Goal: Obtain resource: Download file/media

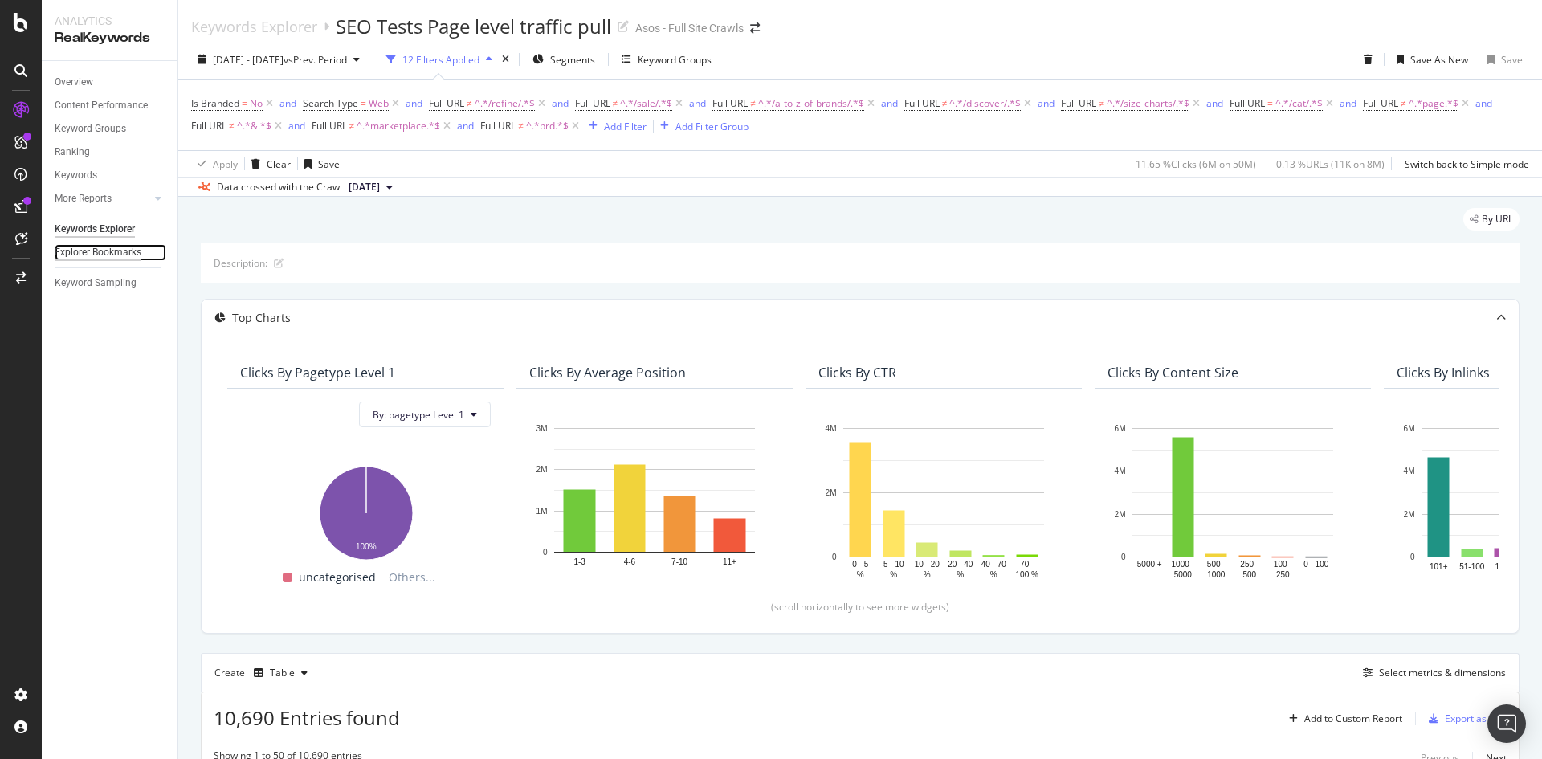
click at [124, 257] on div "Explorer Bookmarks" at bounding box center [98, 252] width 87 height 17
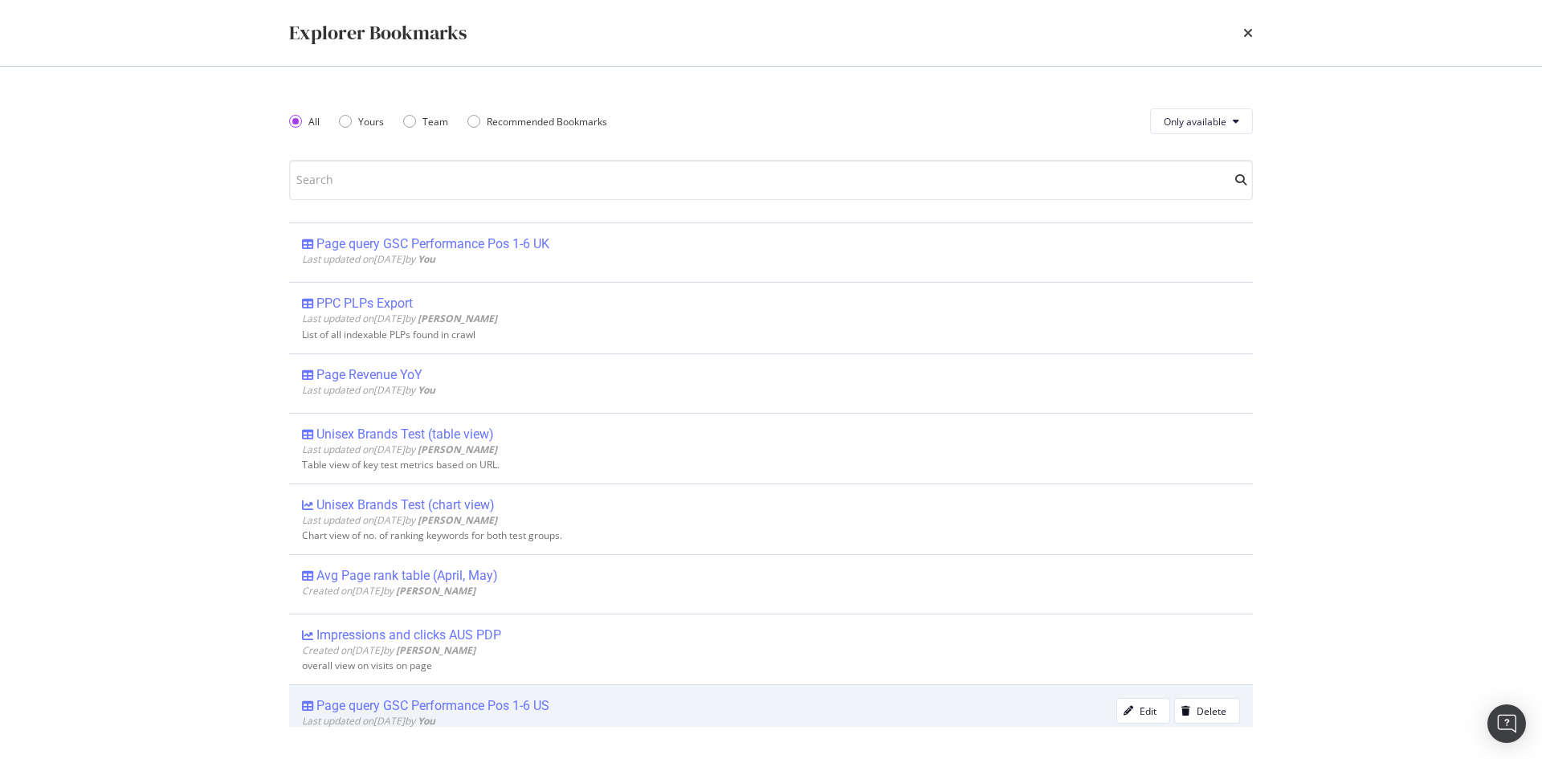
click at [537, 705] on div "Page query GSC Performance Pos 1-6 US" at bounding box center [433, 706] width 233 height 16
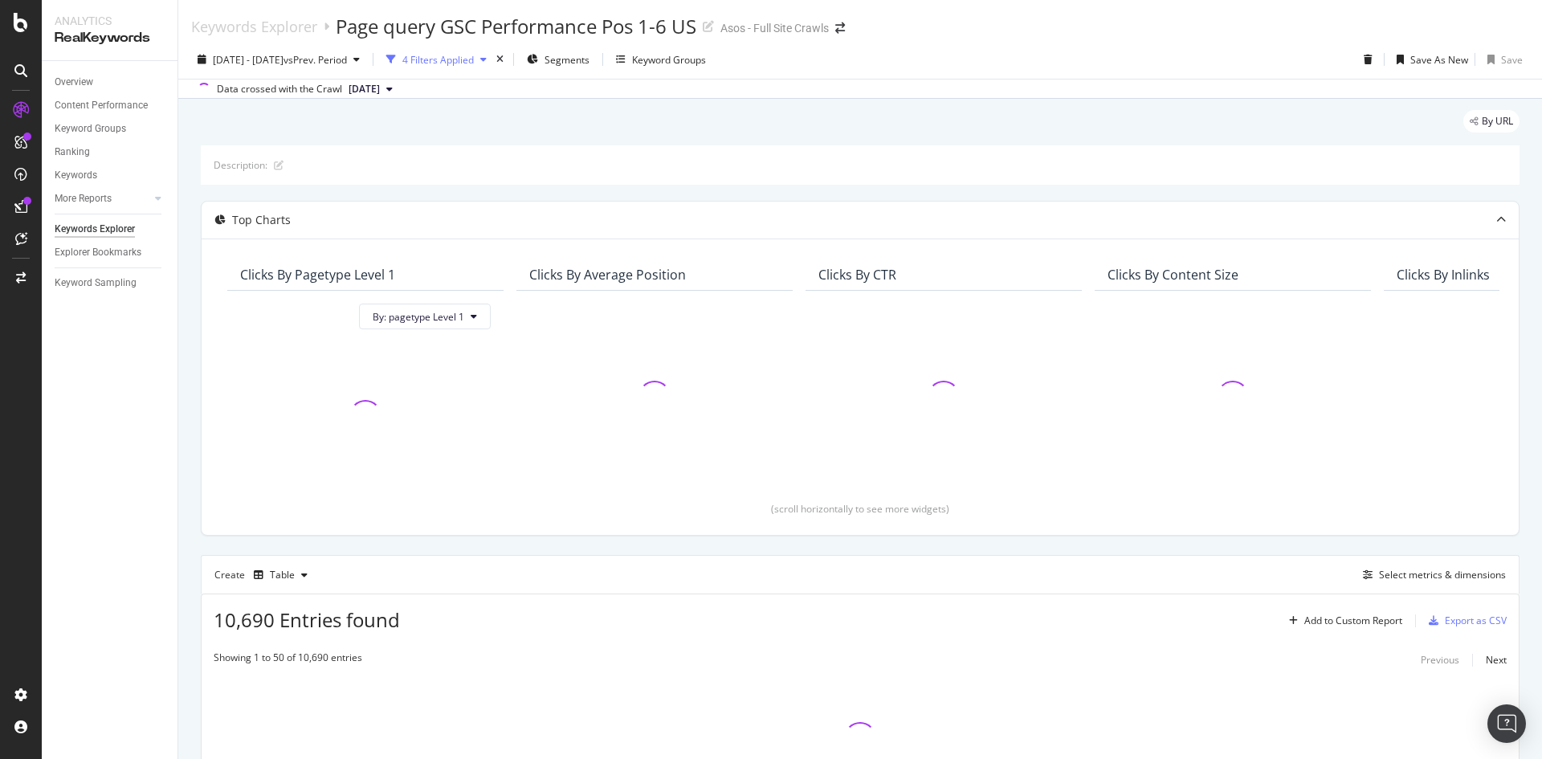
click at [474, 61] on div "4 Filters Applied" at bounding box center [437, 60] width 71 height 14
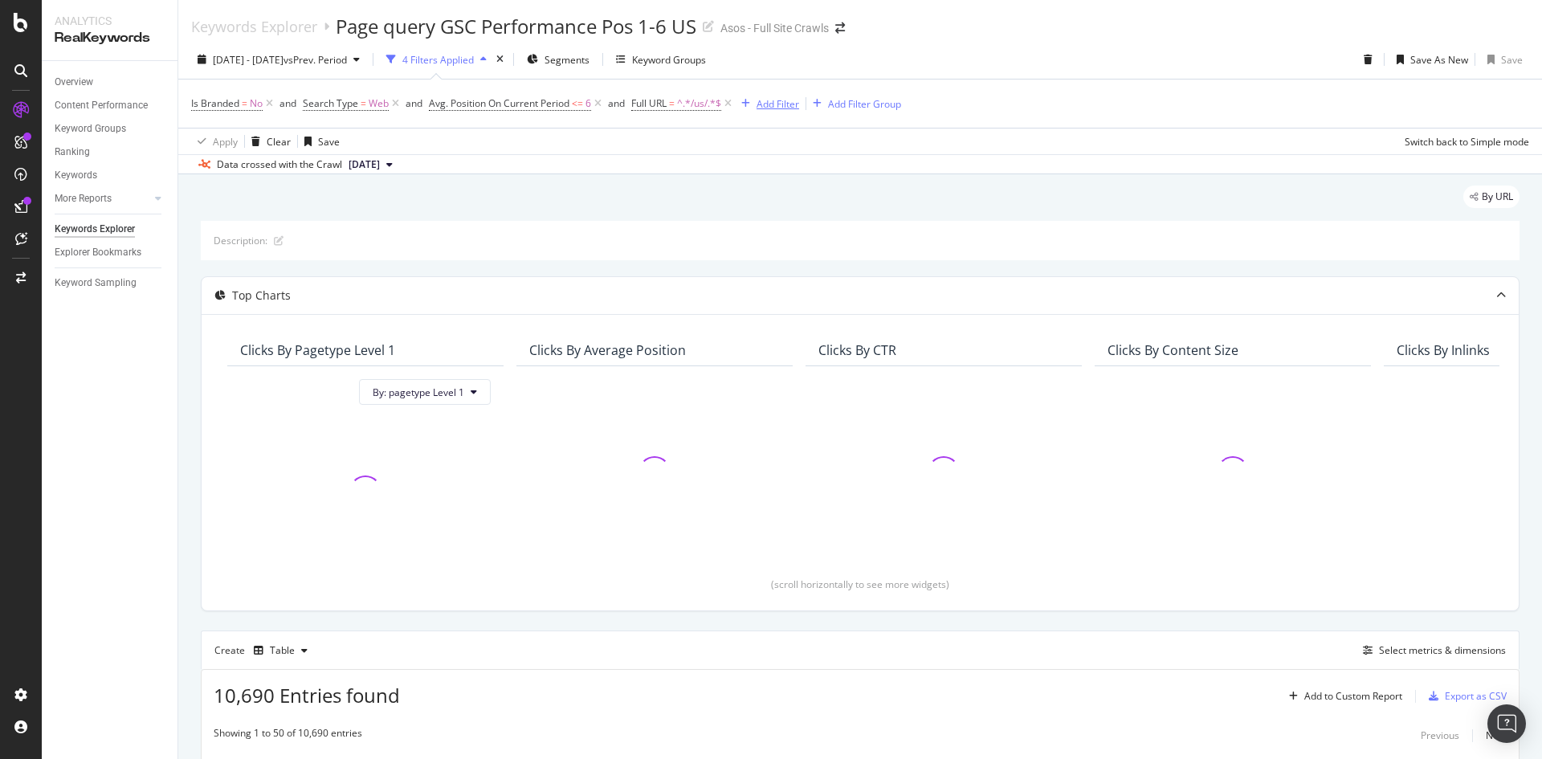
click at [776, 102] on div "Add Filter" at bounding box center [778, 104] width 43 height 14
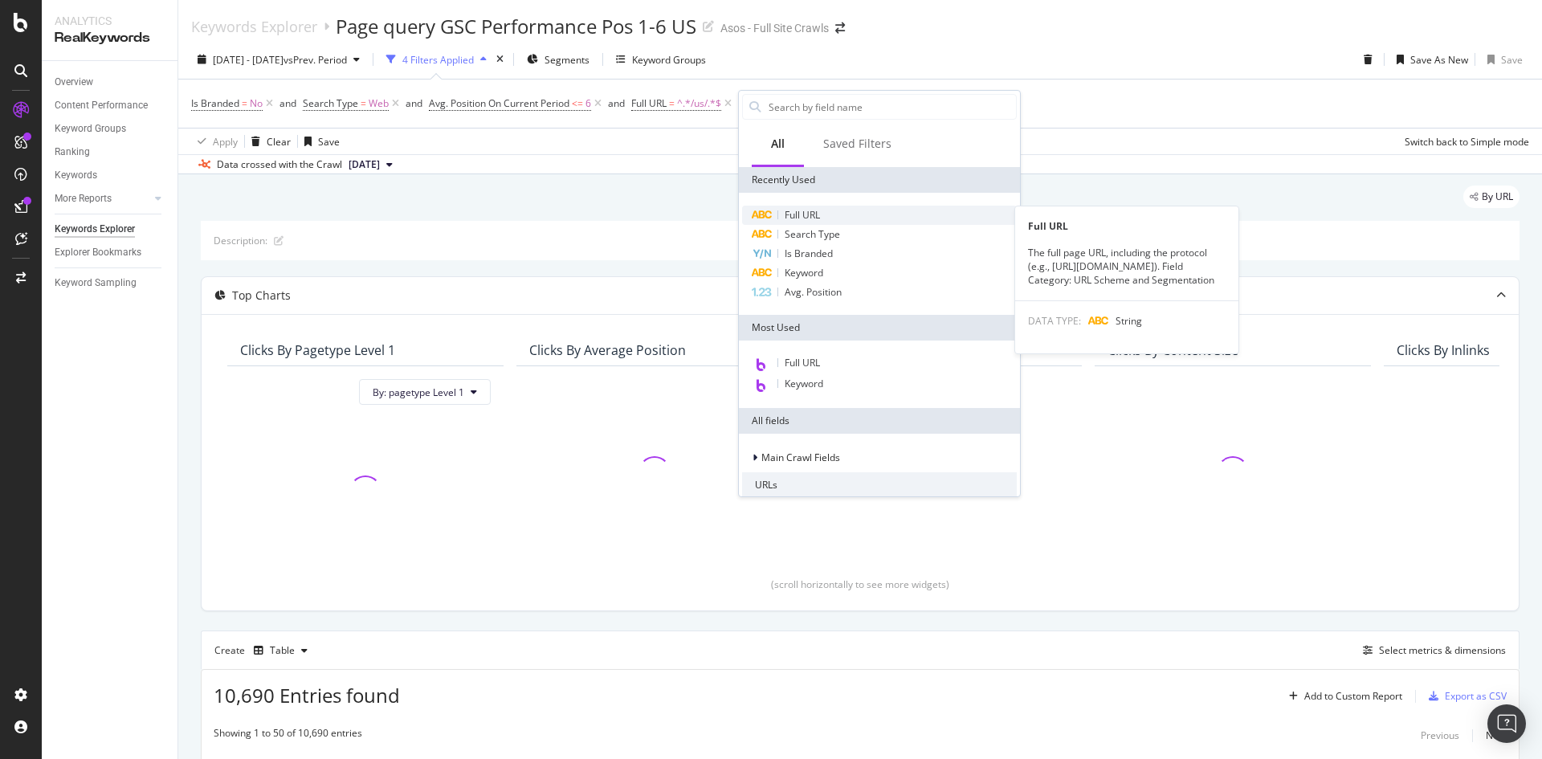
click at [829, 212] on div "Full URL" at bounding box center [879, 215] width 275 height 19
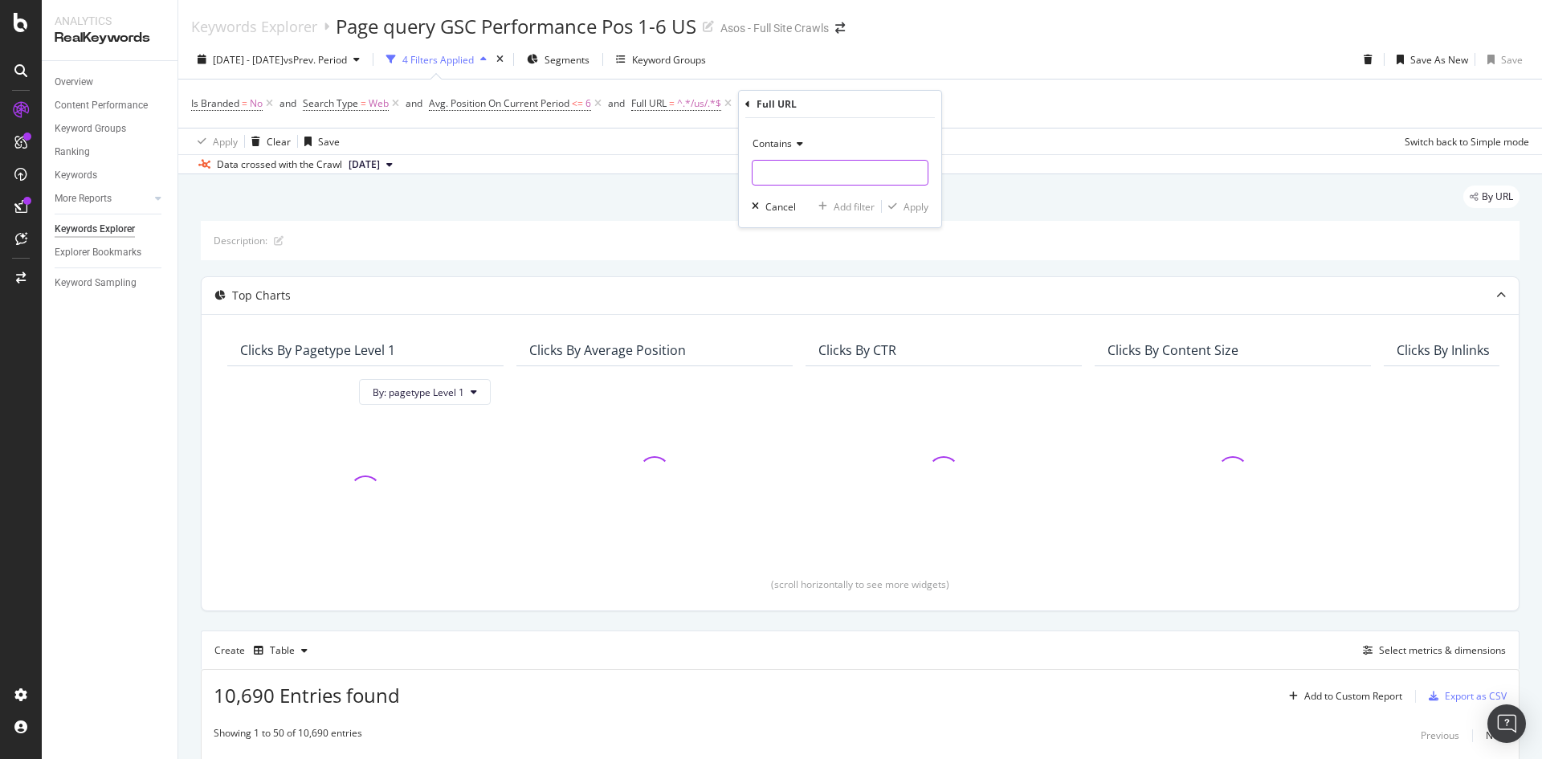
click at [839, 178] on input "text" at bounding box center [840, 173] width 175 height 26
type input "/fas"
click at [850, 165] on input "/fas" at bounding box center [829, 173] width 152 height 26
type input "/fashion-feed/"
click at [909, 210] on div "Apply" at bounding box center [916, 207] width 25 height 14
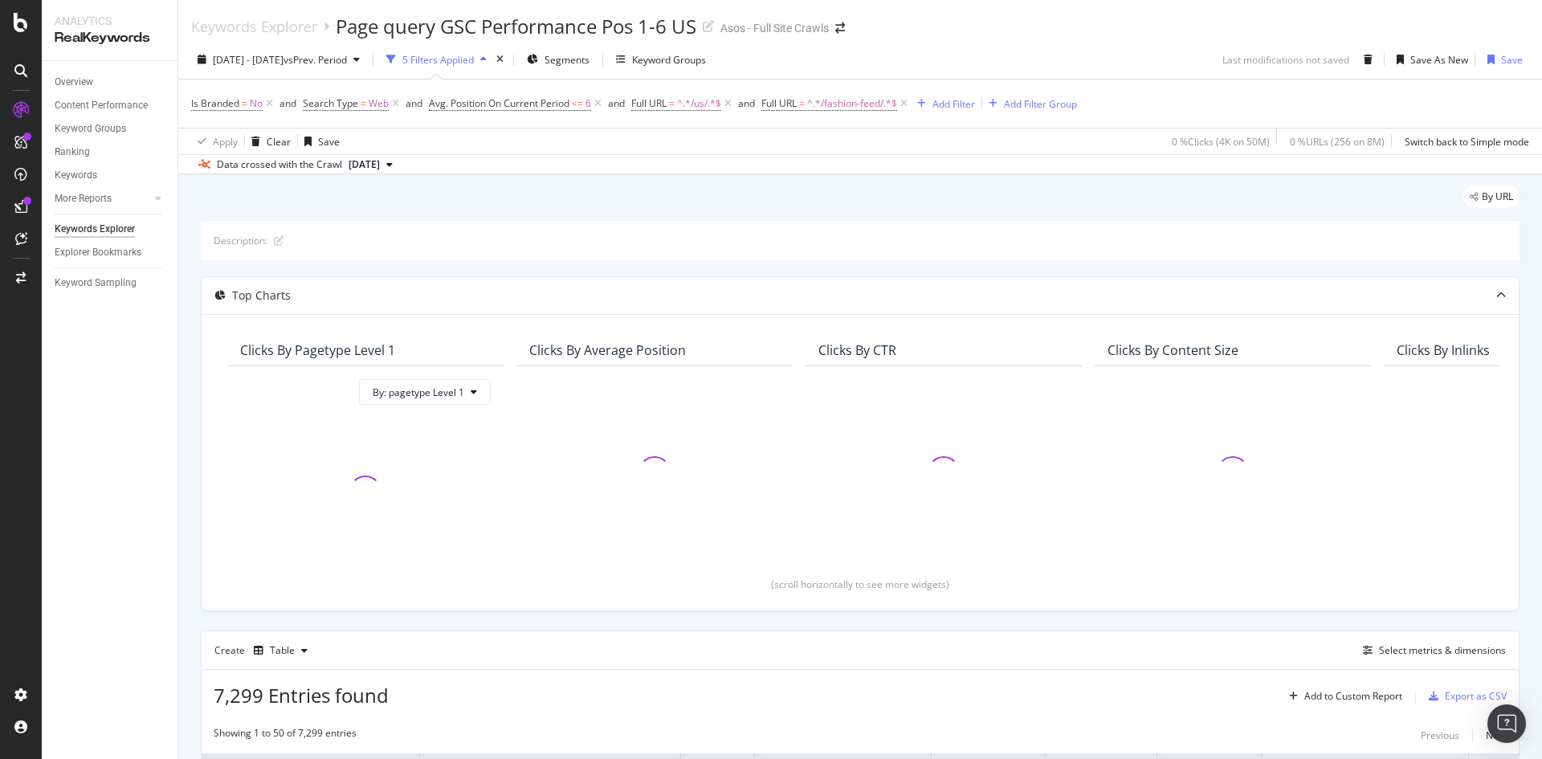
drag, startPoint x: 598, startPoint y: 106, endPoint x: 459, endPoint y: 122, distance: 140.7
click at [598, 106] on icon at bounding box center [598, 104] width 14 height 16
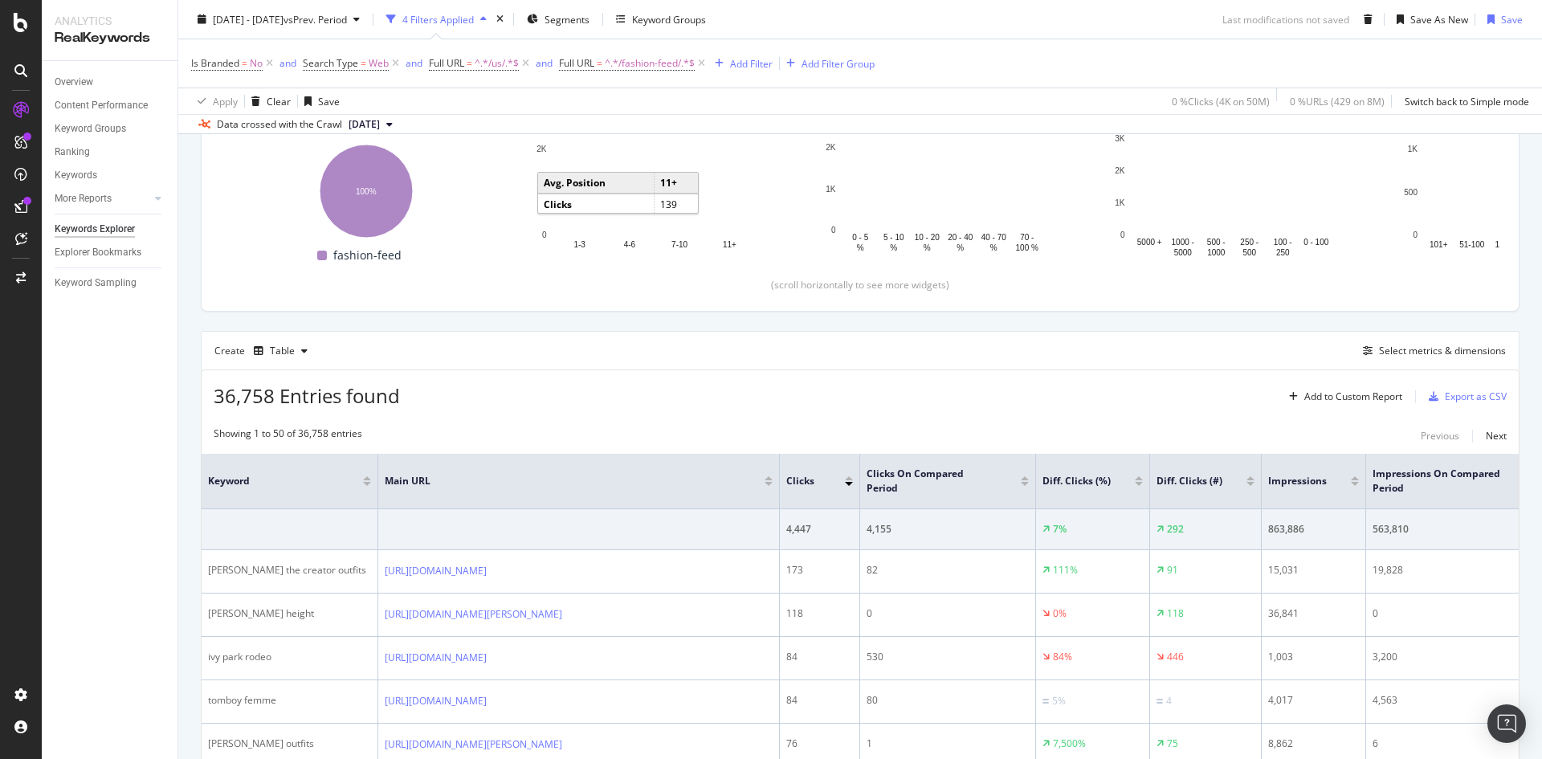
scroll to position [207, 0]
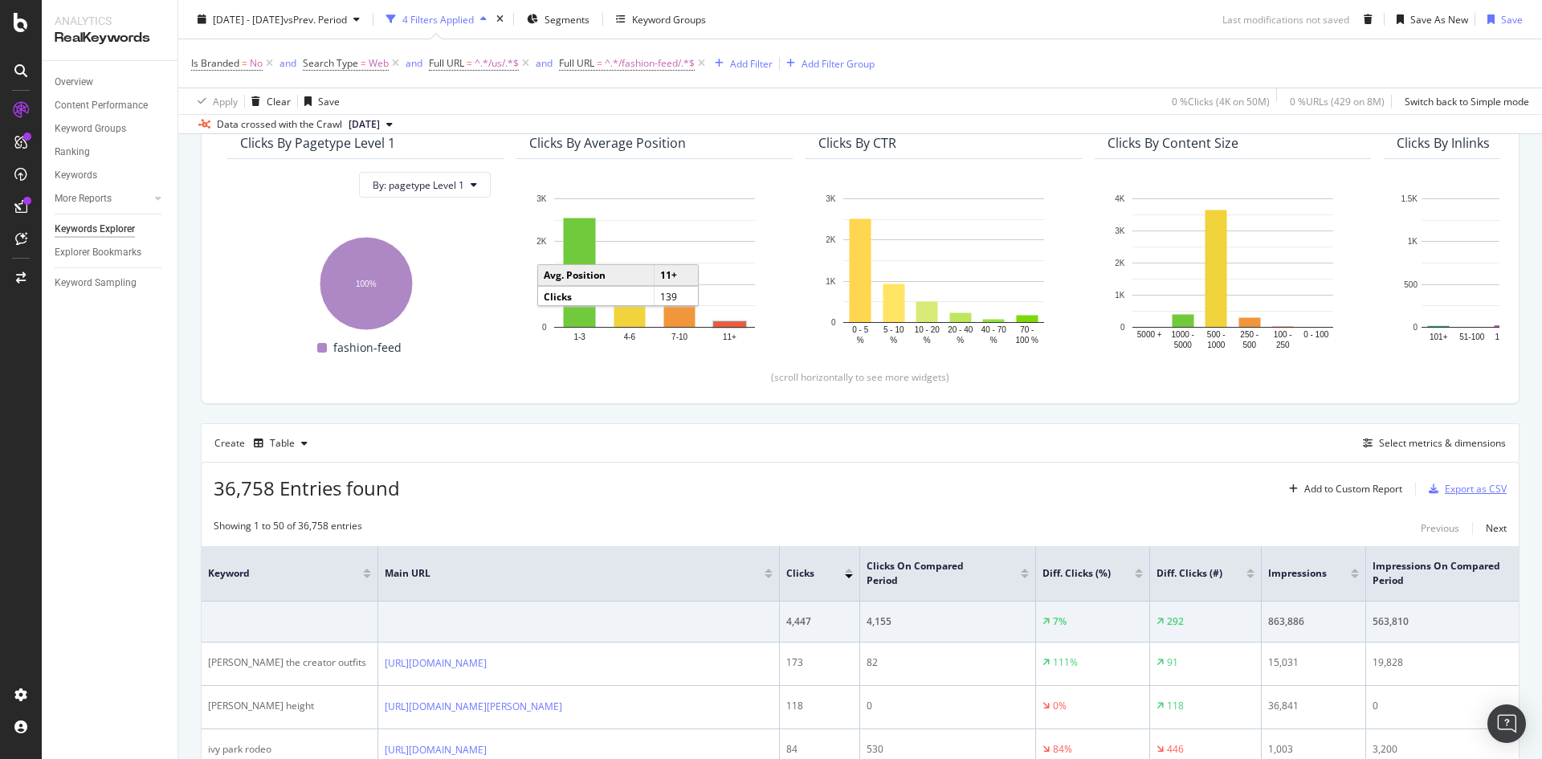
click at [1461, 486] on div "Export as CSV" at bounding box center [1476, 489] width 62 height 14
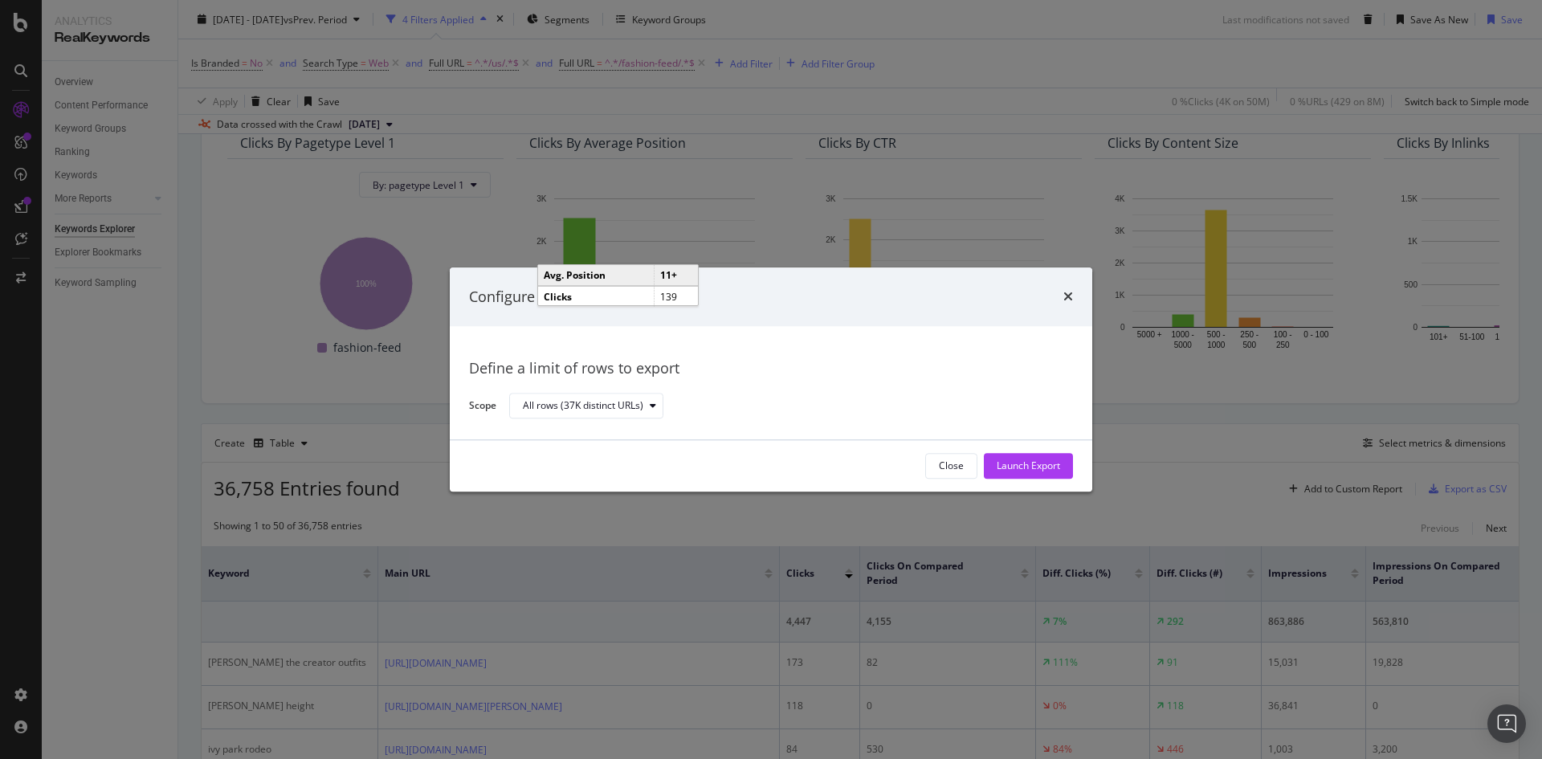
drag, startPoint x: 1037, startPoint y: 471, endPoint x: 976, endPoint y: 489, distance: 63.8
click at [993, 505] on div "Configure your export Define a limit of rows to export Scope All rows (37K dist…" at bounding box center [771, 379] width 1542 height 759
drag, startPoint x: 957, startPoint y: 472, endPoint x: 942, endPoint y: 467, distance: 15.2
click at [956, 472] on div "Close" at bounding box center [951, 467] width 25 height 14
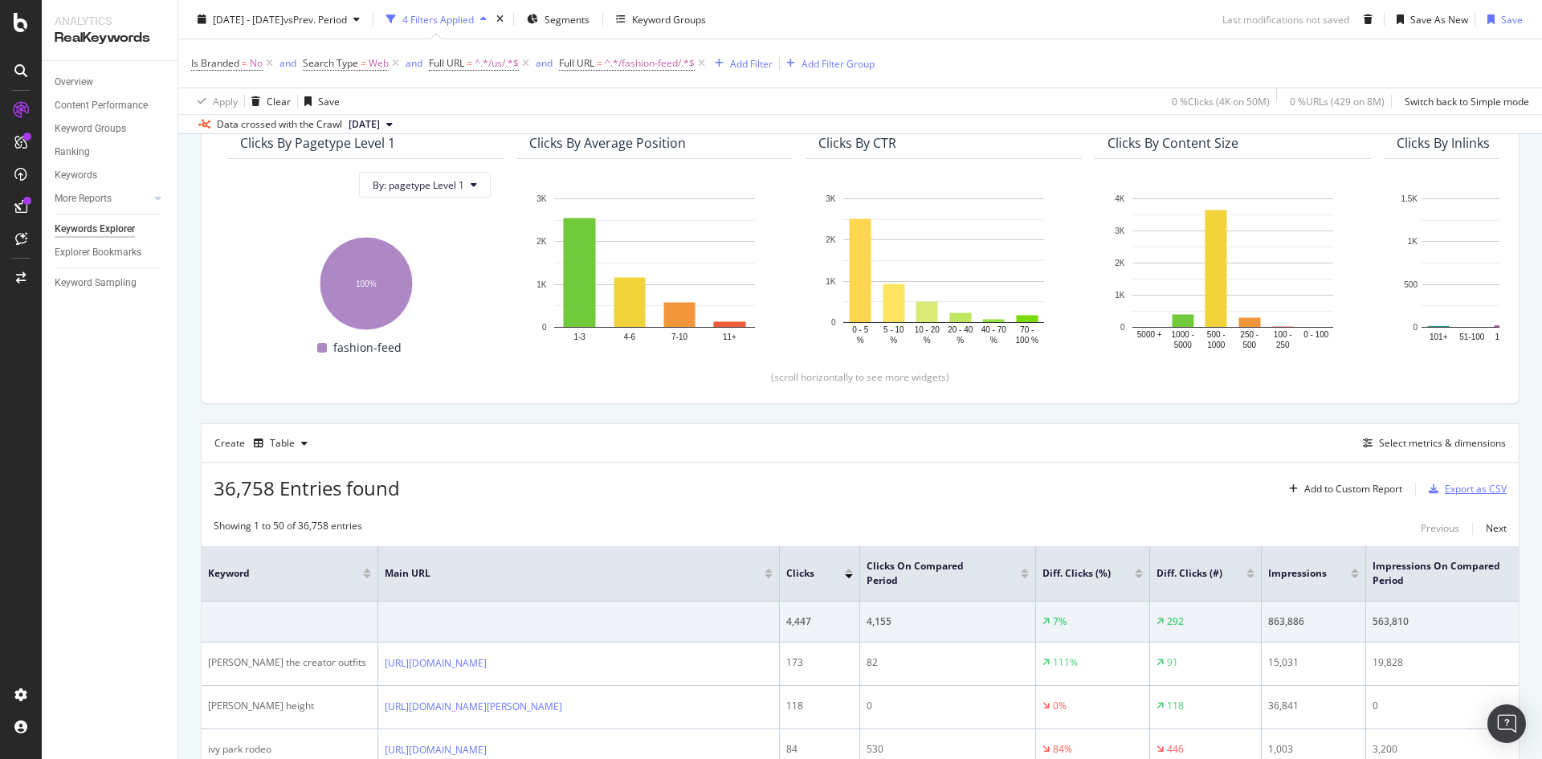
scroll to position [0, 0]
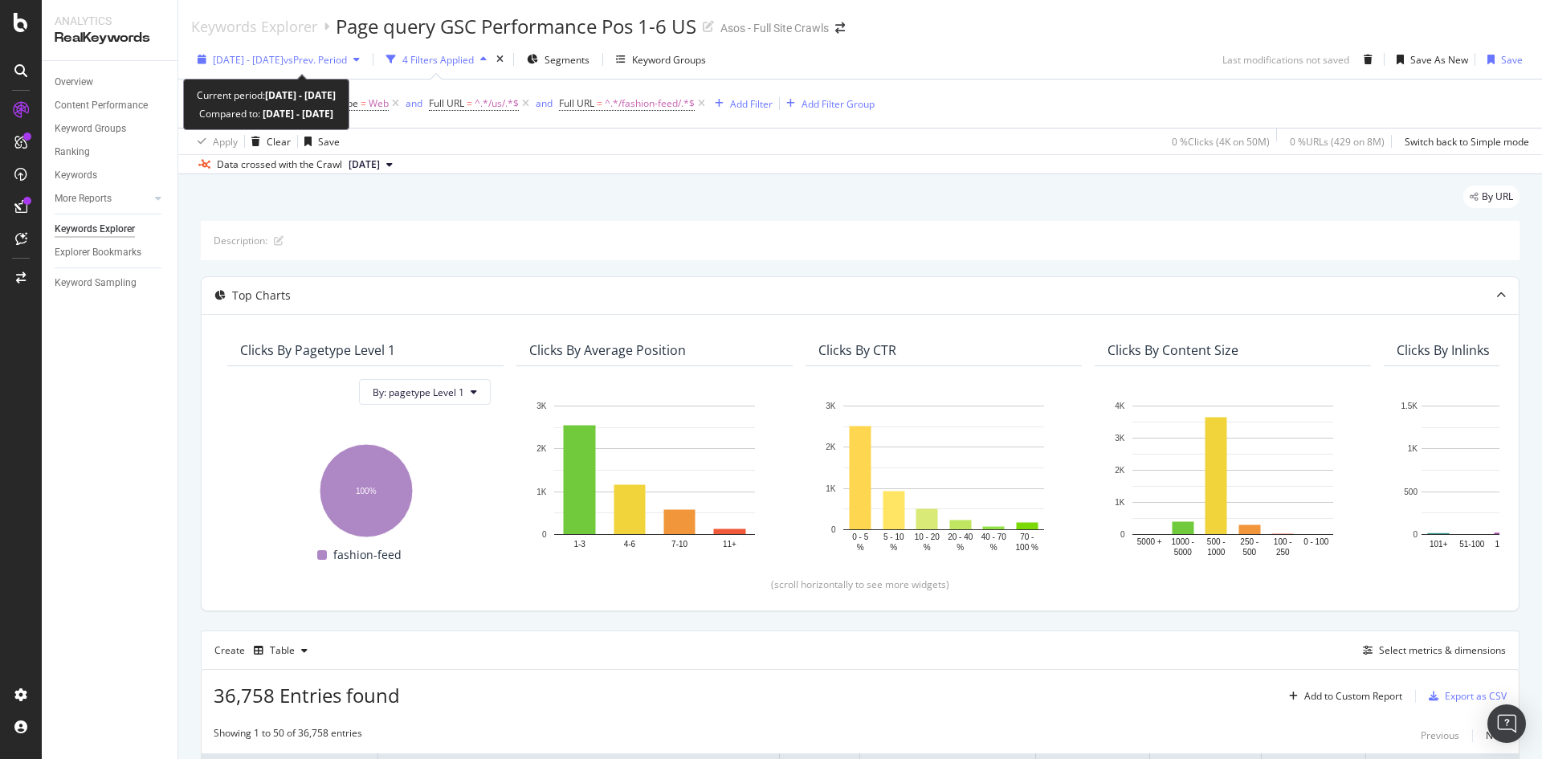
click at [263, 64] on span "[DATE] - [DATE]" at bounding box center [248, 60] width 71 height 14
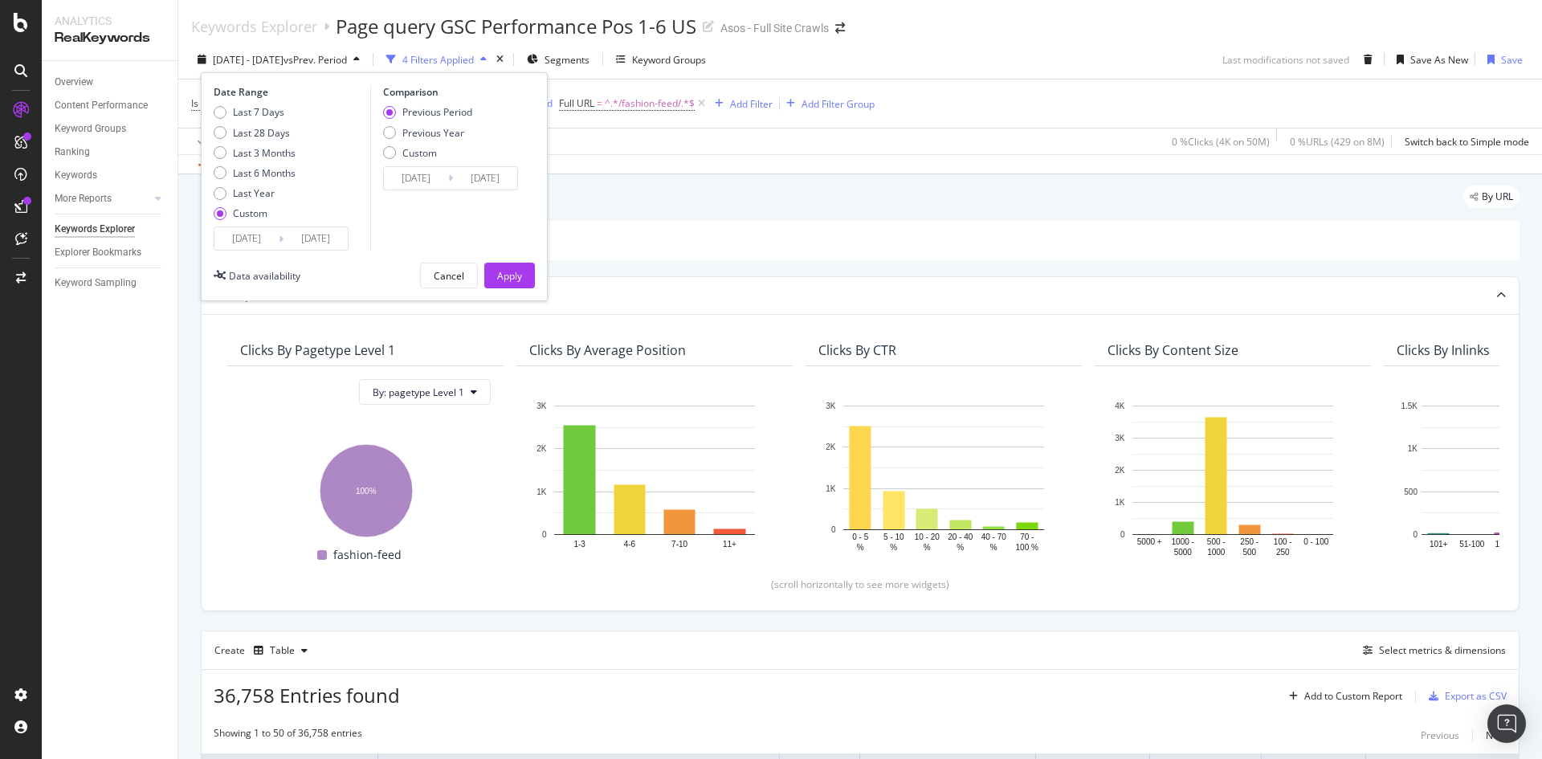
click at [256, 242] on input "[DATE]" at bounding box center [246, 238] width 64 height 22
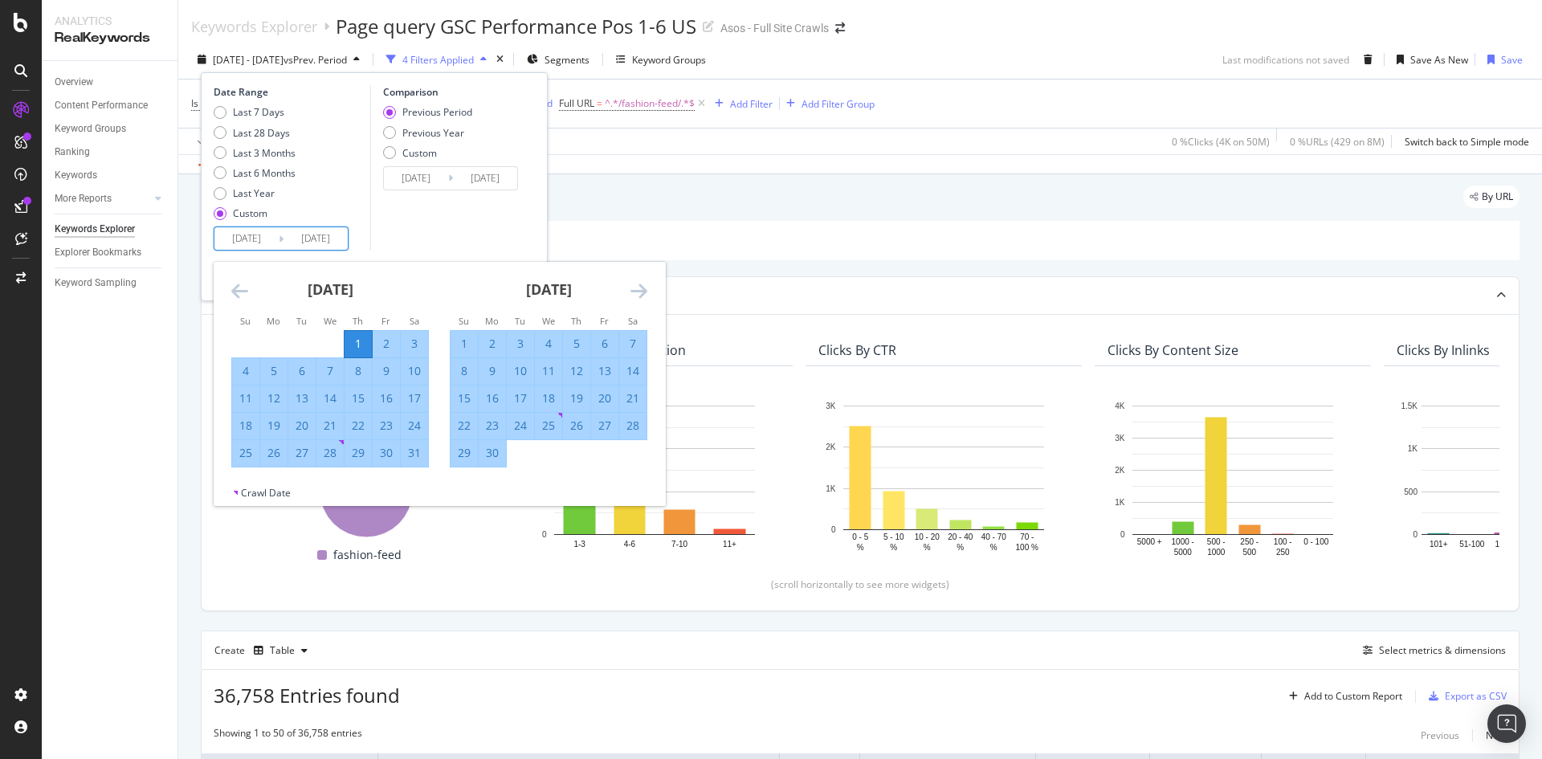
click at [246, 295] on icon "Move backward to switch to the previous month." at bounding box center [239, 290] width 17 height 19
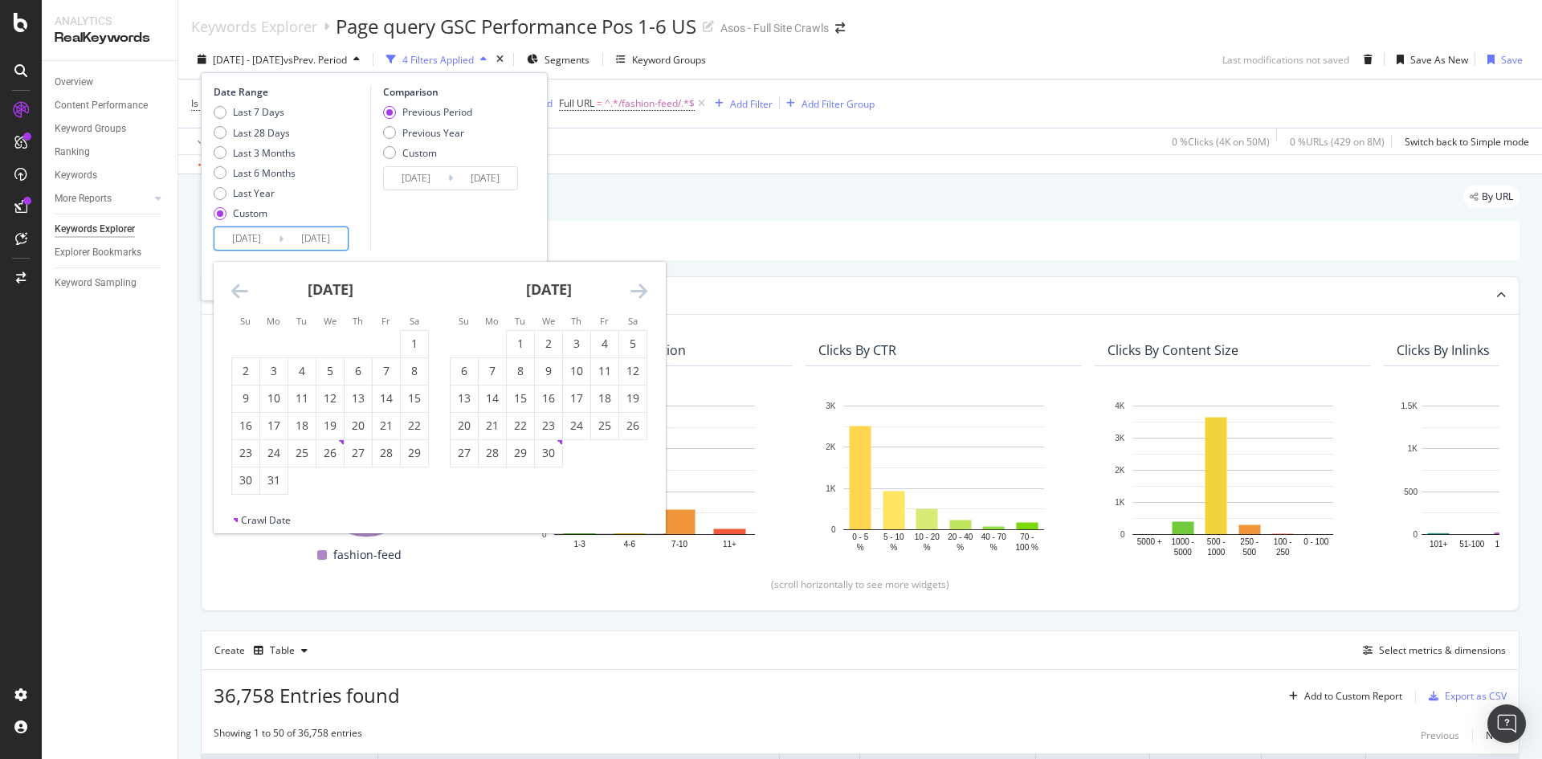
click at [246, 295] on icon "Move backward to switch to the previous month." at bounding box center [239, 290] width 17 height 19
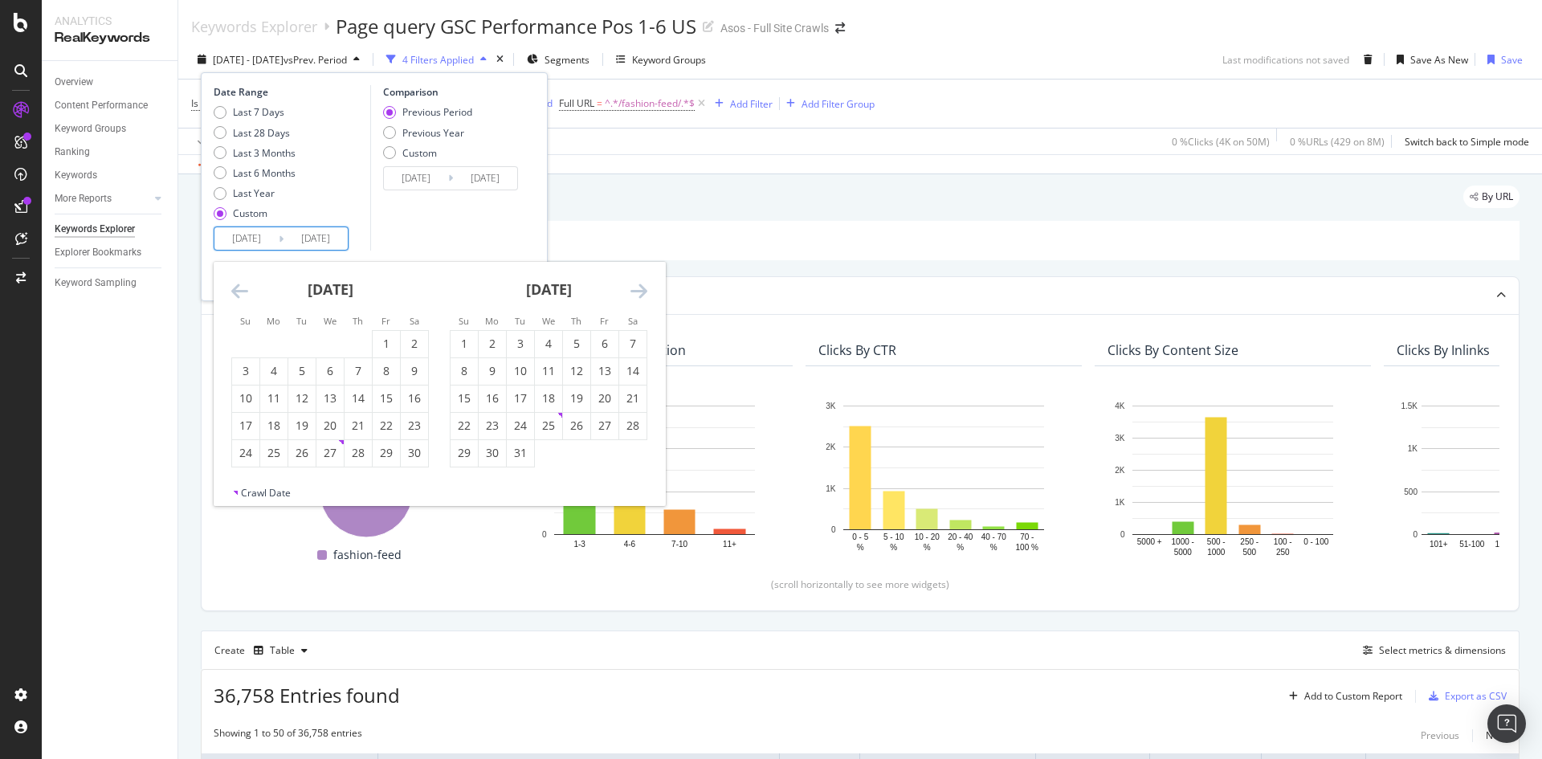
click at [246, 295] on icon "Move backward to switch to the previous month." at bounding box center [239, 290] width 17 height 19
click at [246, 345] on div "1" at bounding box center [245, 344] width 27 height 16
type input "[DATE]"
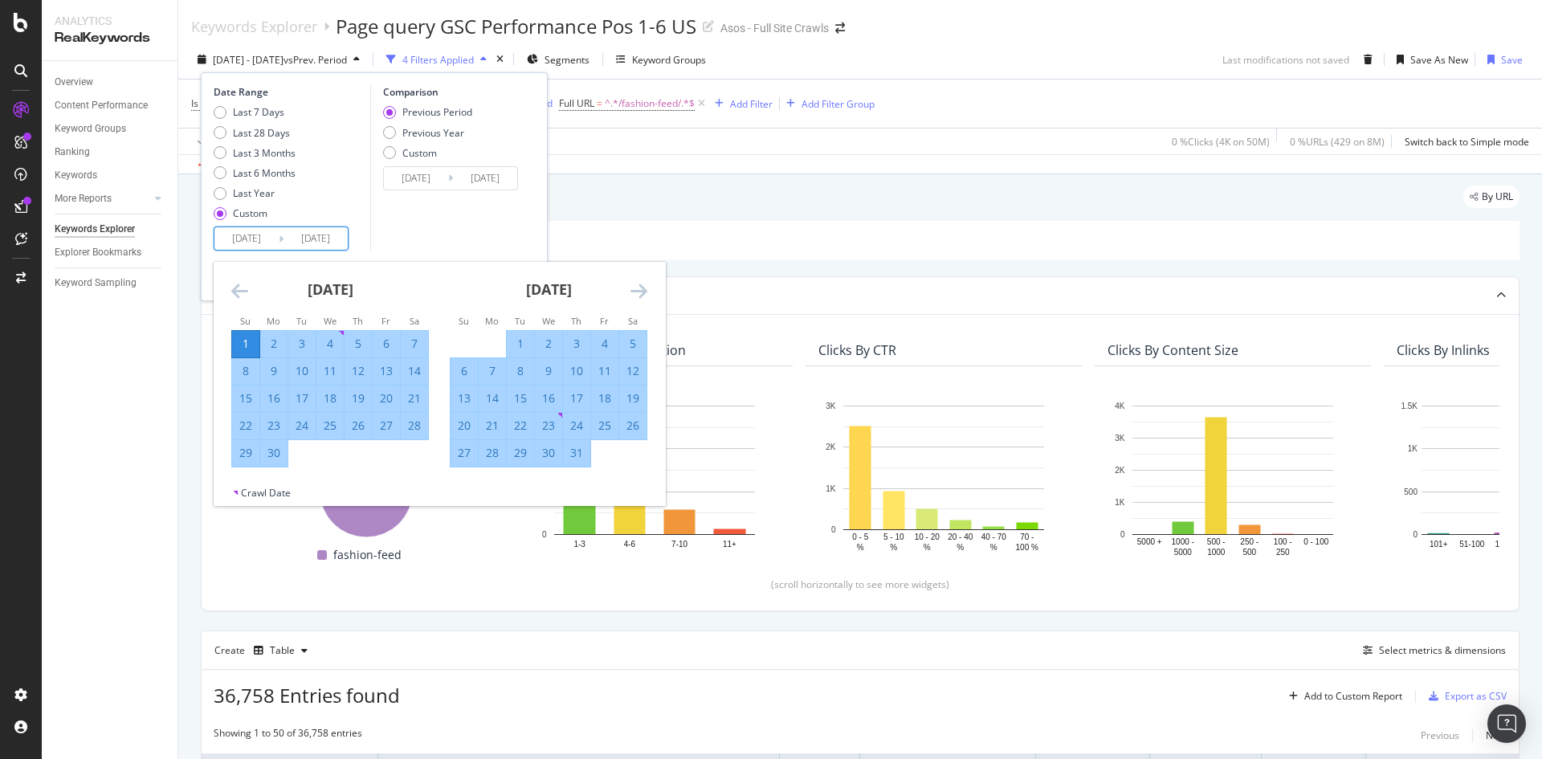
click at [631, 296] on icon "Move forward to switch to the next month." at bounding box center [639, 290] width 17 height 19
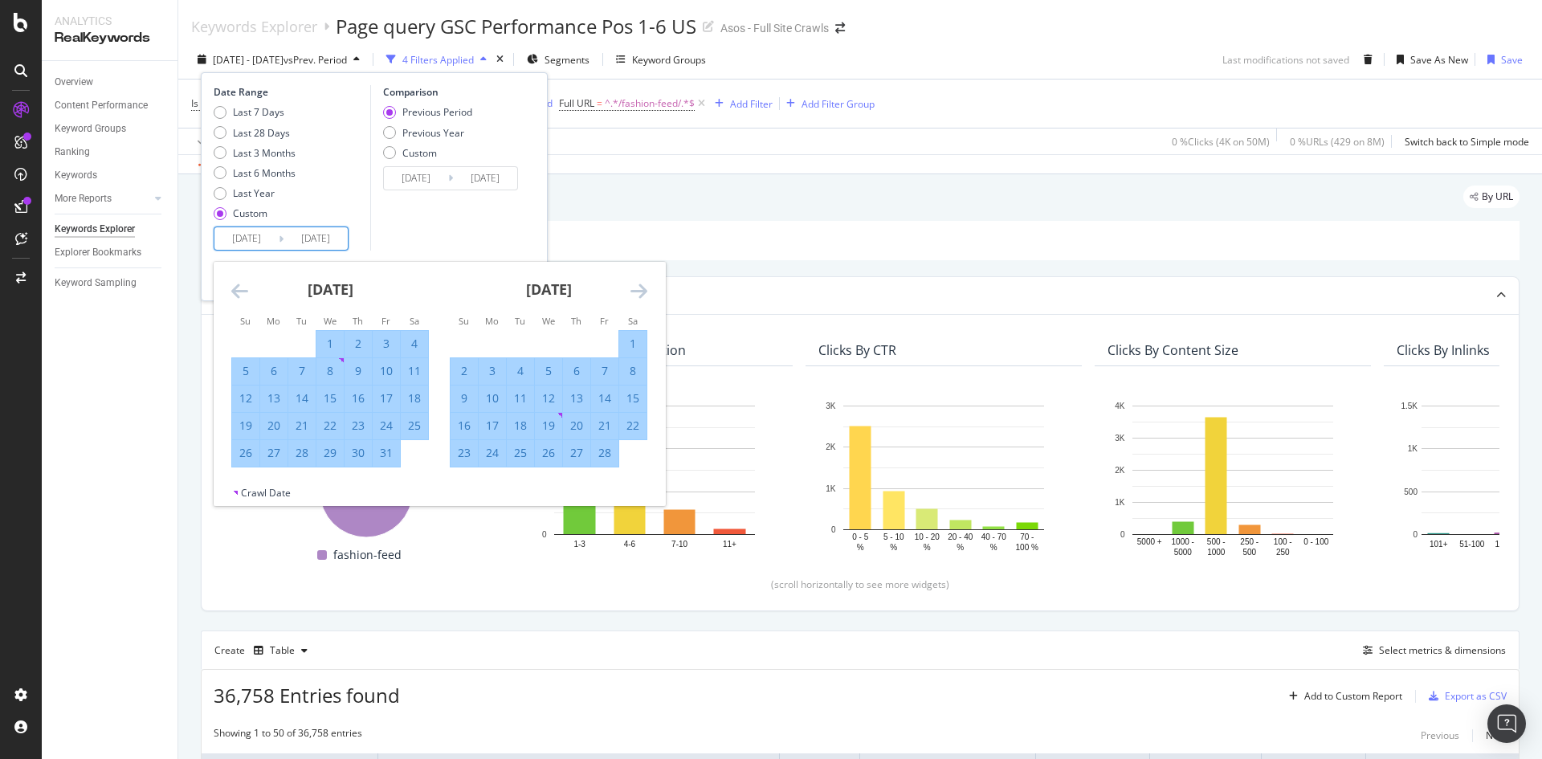
click at [631, 296] on icon "Move forward to switch to the next month." at bounding box center [639, 290] width 17 height 19
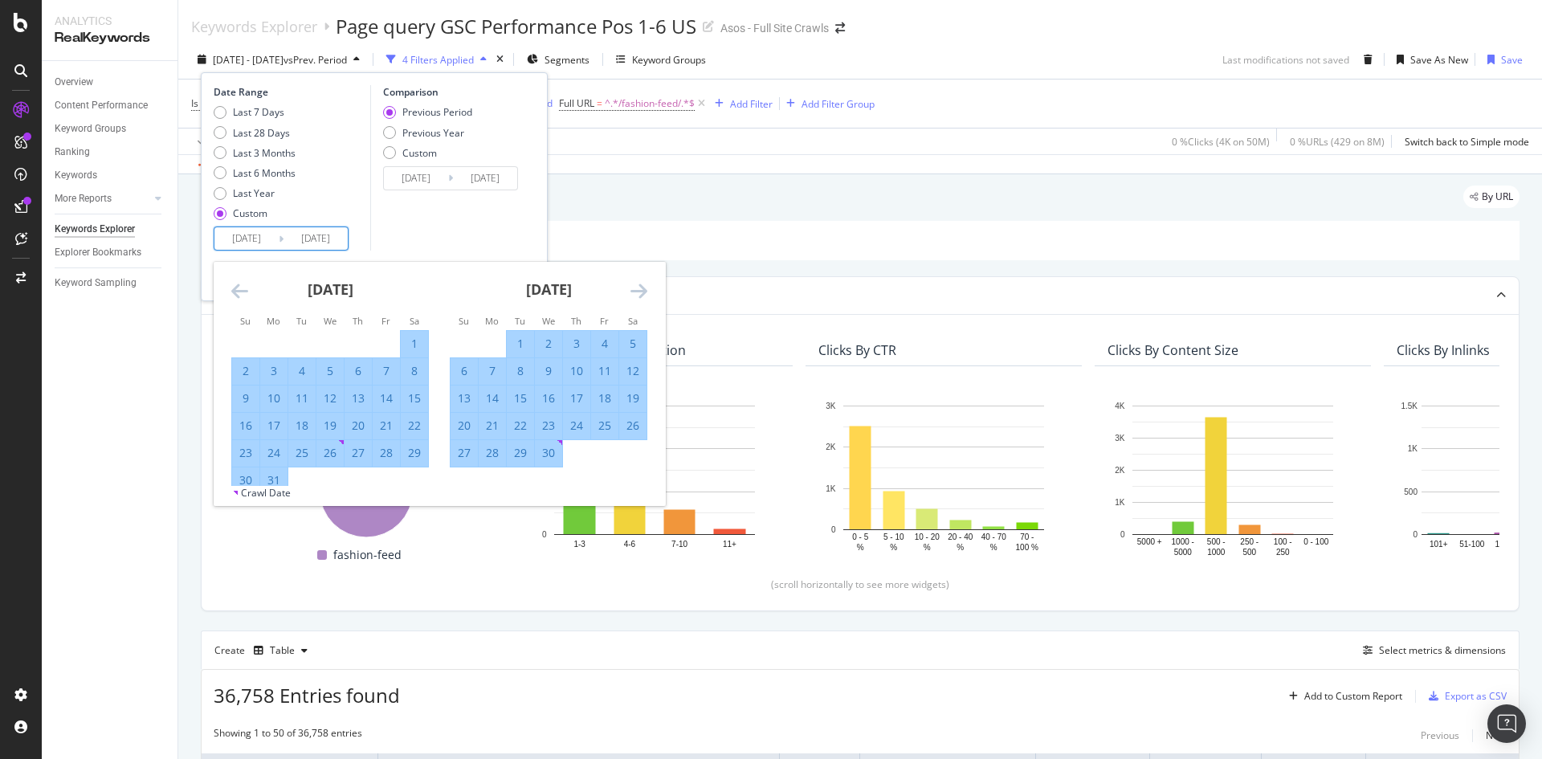
click at [631, 298] on icon "Move forward to switch to the next month." at bounding box center [639, 290] width 17 height 19
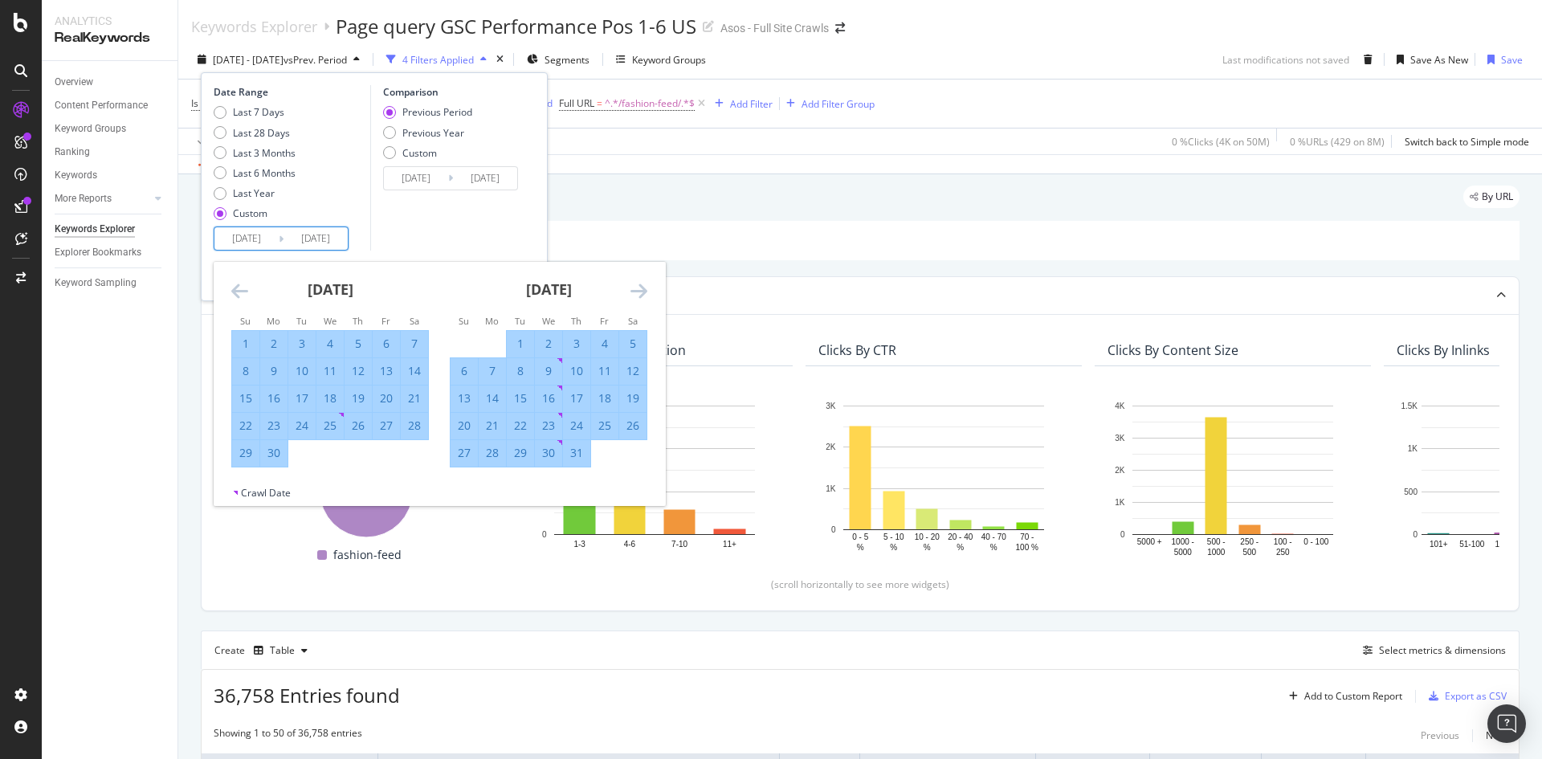
click at [631, 298] on icon "Move forward to switch to the next month." at bounding box center [639, 290] width 17 height 19
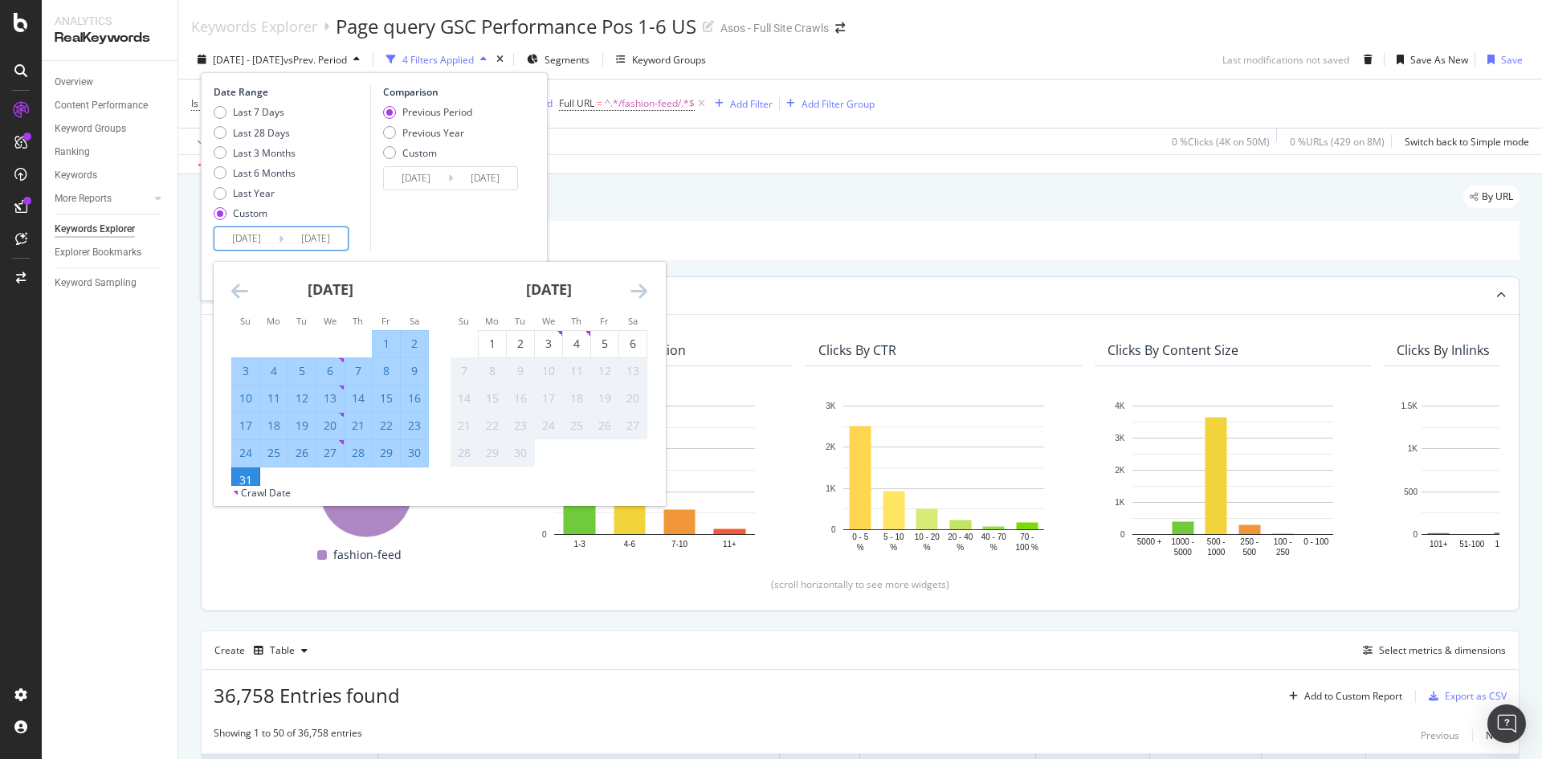
click at [235, 478] on div "31" at bounding box center [245, 480] width 27 height 16
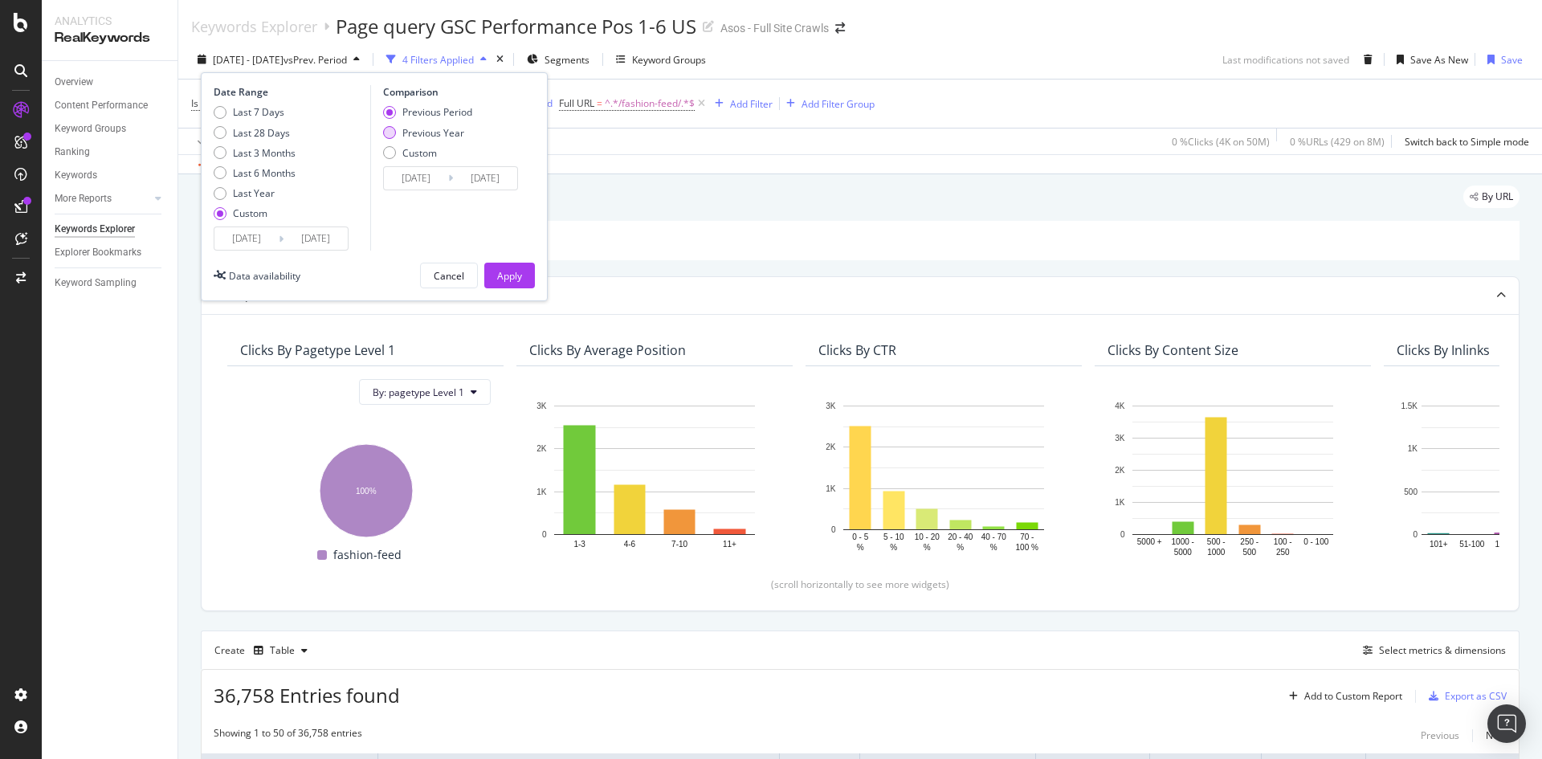
click at [397, 134] on div "Previous Year" at bounding box center [427, 133] width 89 height 14
type input "[DATE]"
click at [493, 269] on button "Apply" at bounding box center [509, 276] width 51 height 26
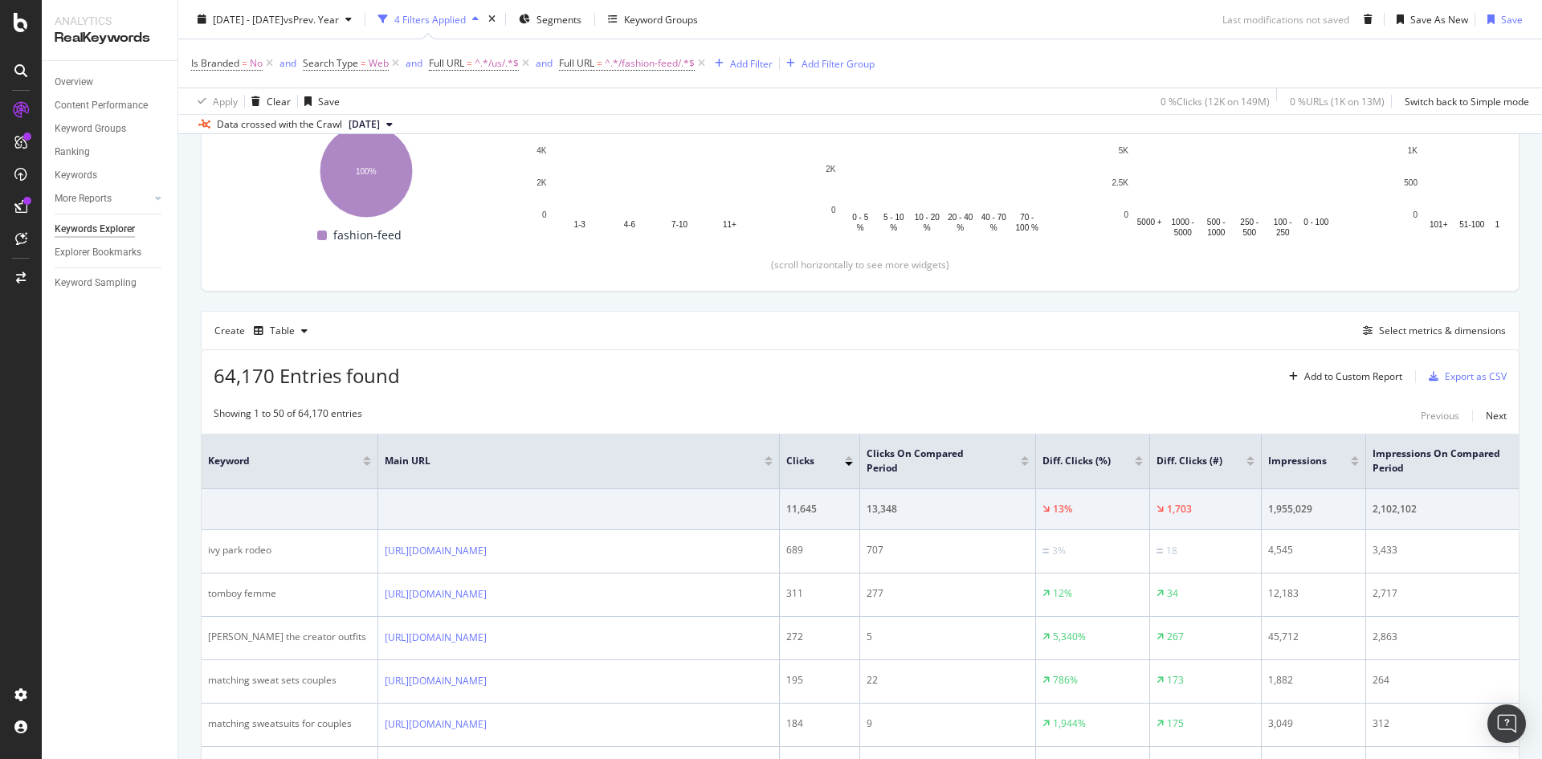
scroll to position [321, 0]
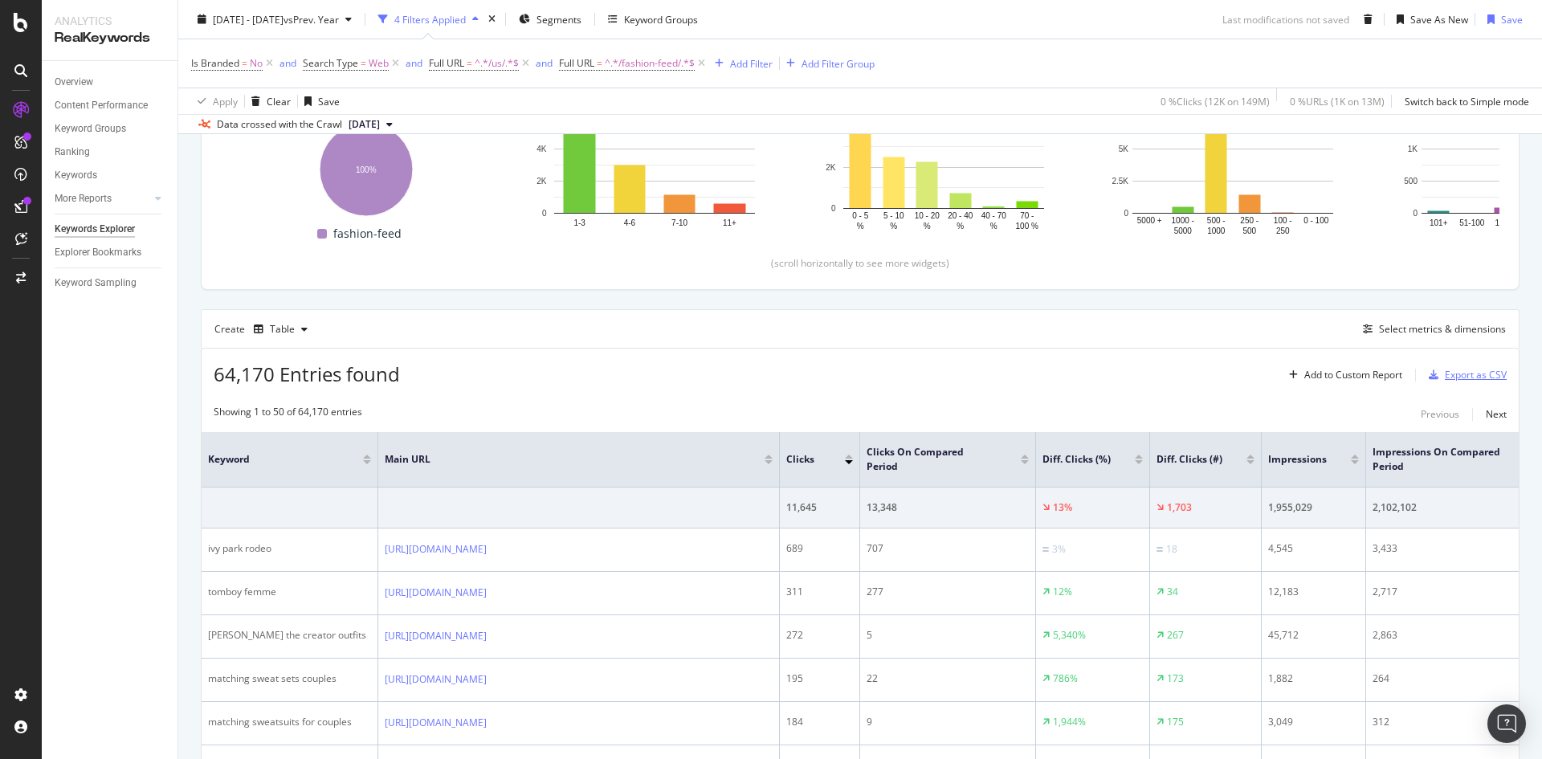
click at [1467, 374] on div "Export as CSV" at bounding box center [1476, 375] width 62 height 14
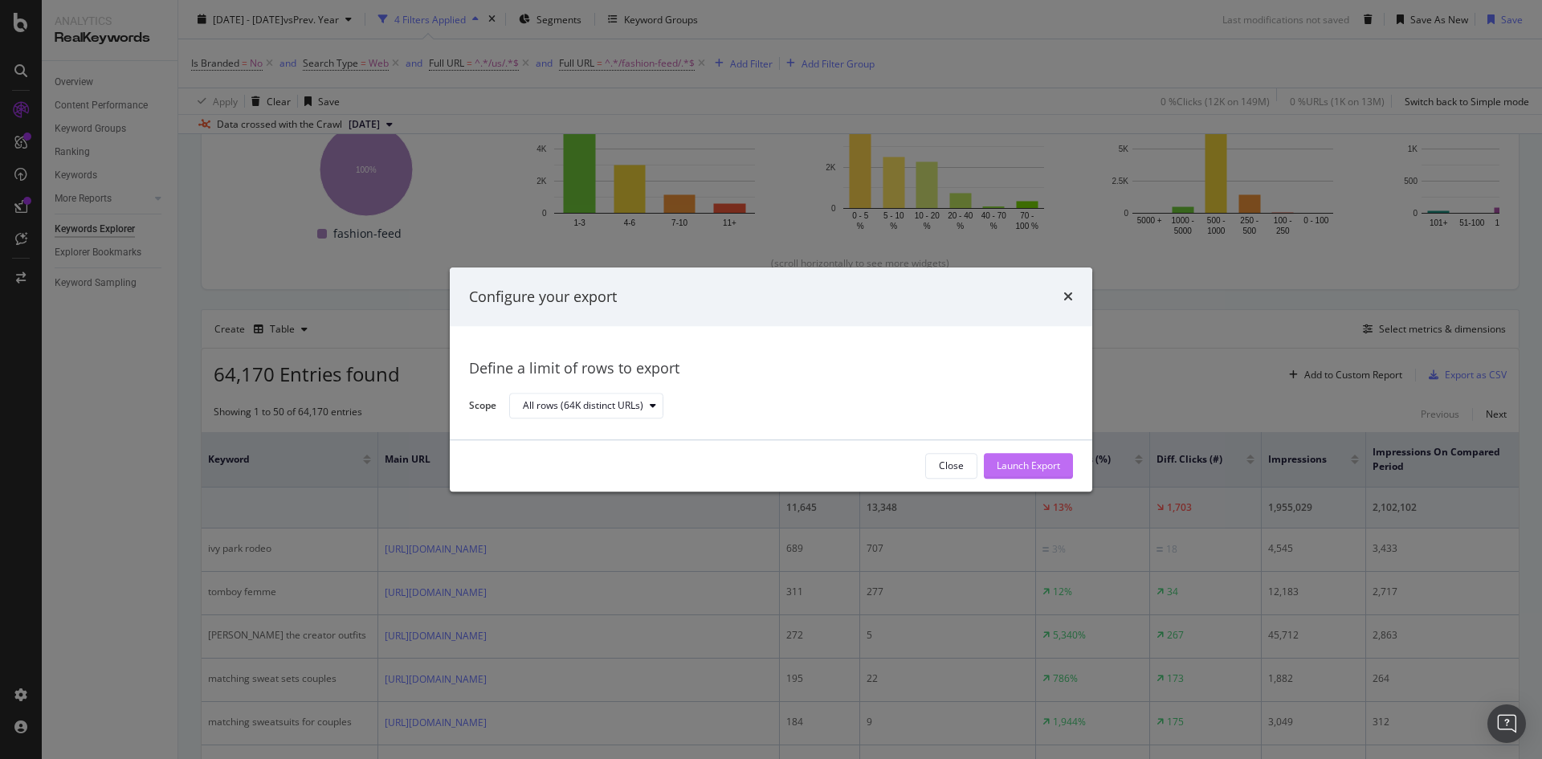
click at [1040, 469] on div "Launch Export" at bounding box center [1028, 467] width 63 height 14
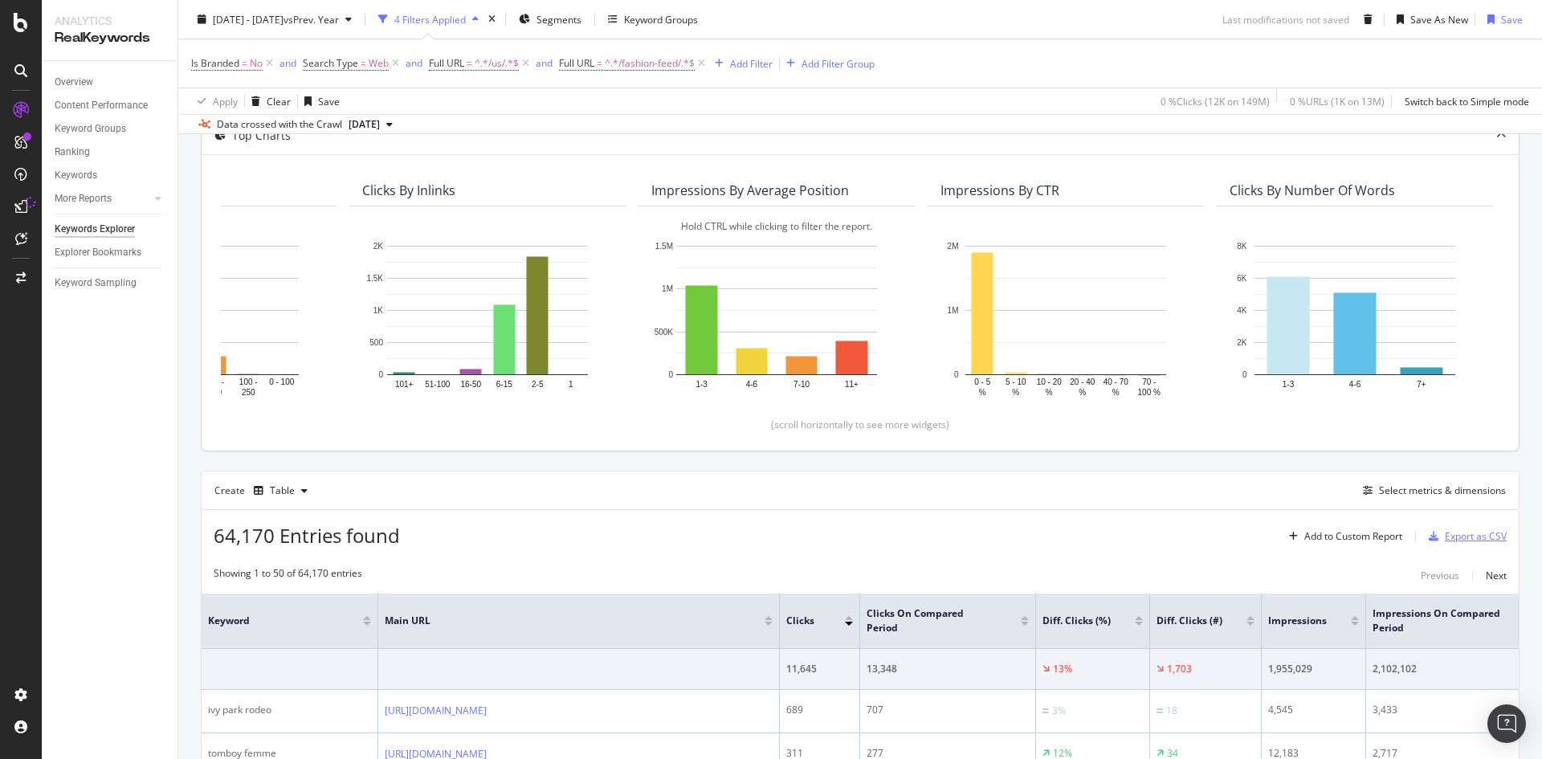
scroll to position [161, 0]
